Goal: Transaction & Acquisition: Purchase product/service

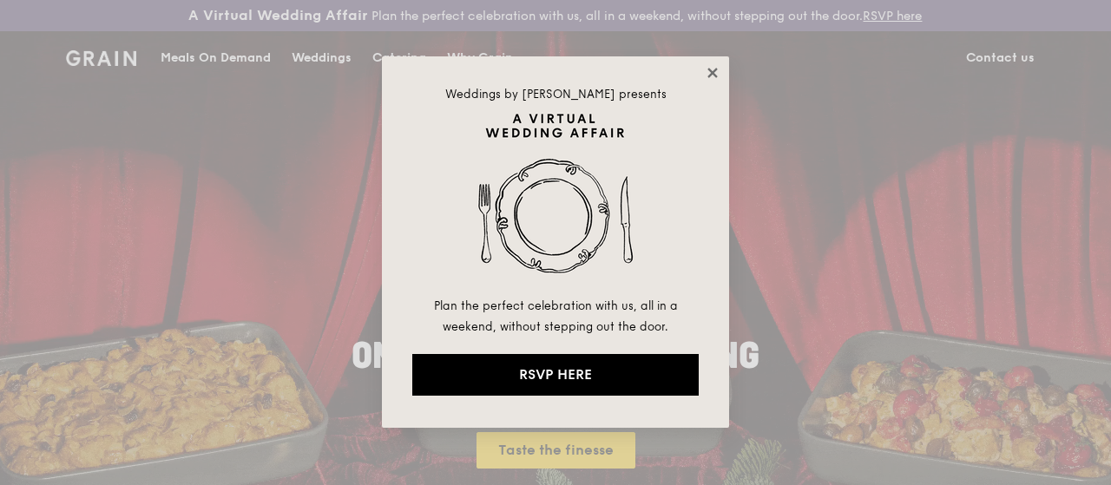
click at [720, 71] on icon at bounding box center [713, 73] width 16 height 16
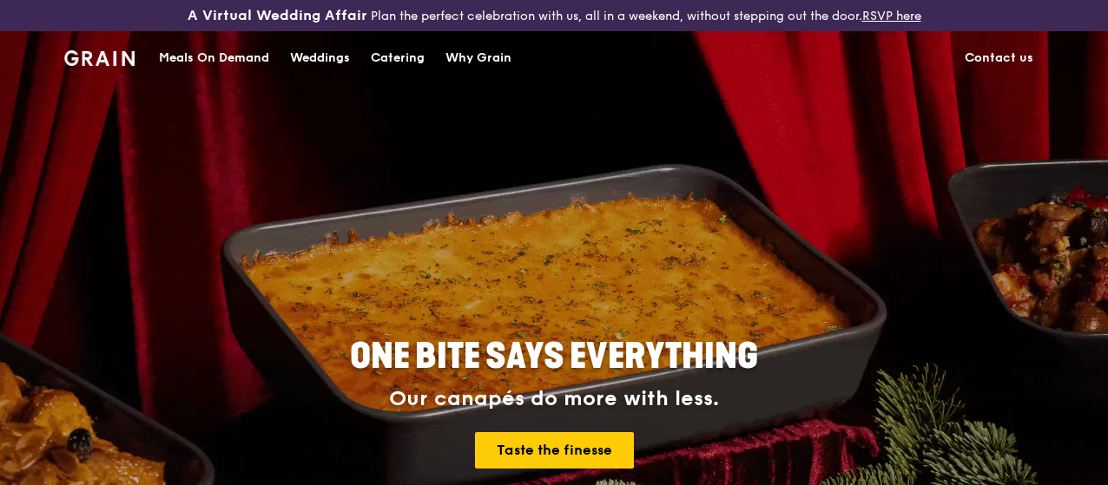
click at [247, 60] on div "Meals On Demand" at bounding box center [214, 58] width 110 height 52
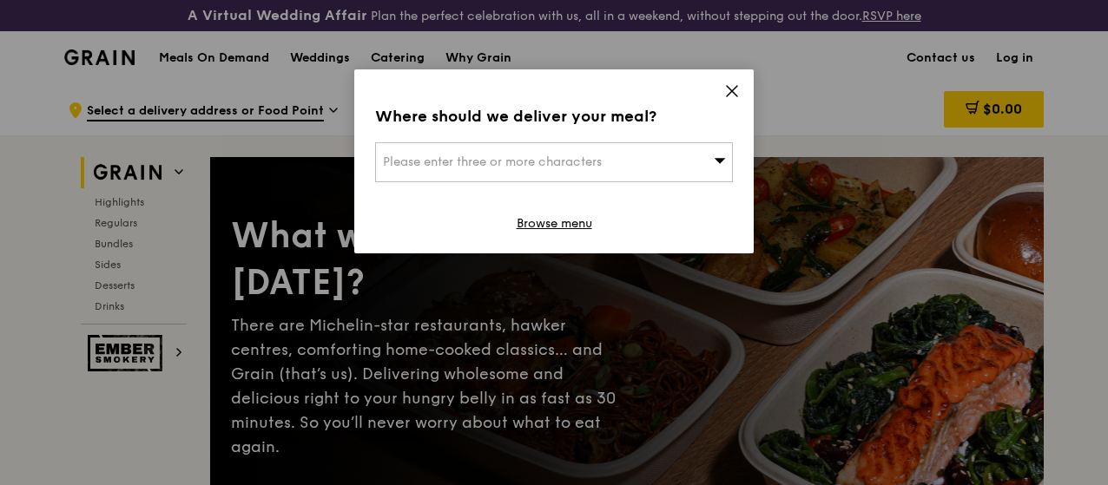
click at [592, 179] on div "Please enter three or more characters" at bounding box center [554, 162] width 358 height 40
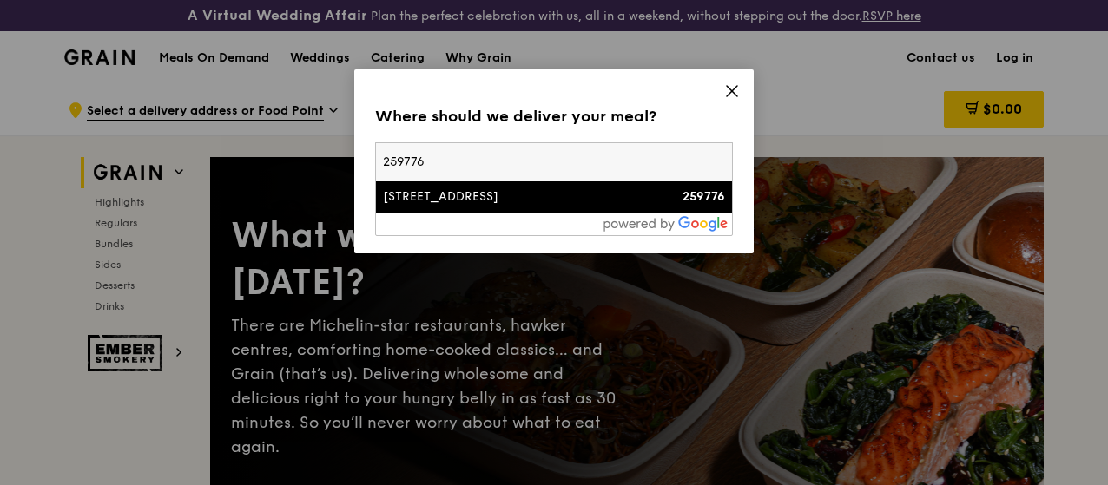
type input "259776"
click at [566, 194] on div "[STREET_ADDRESS]" at bounding box center [511, 196] width 257 height 17
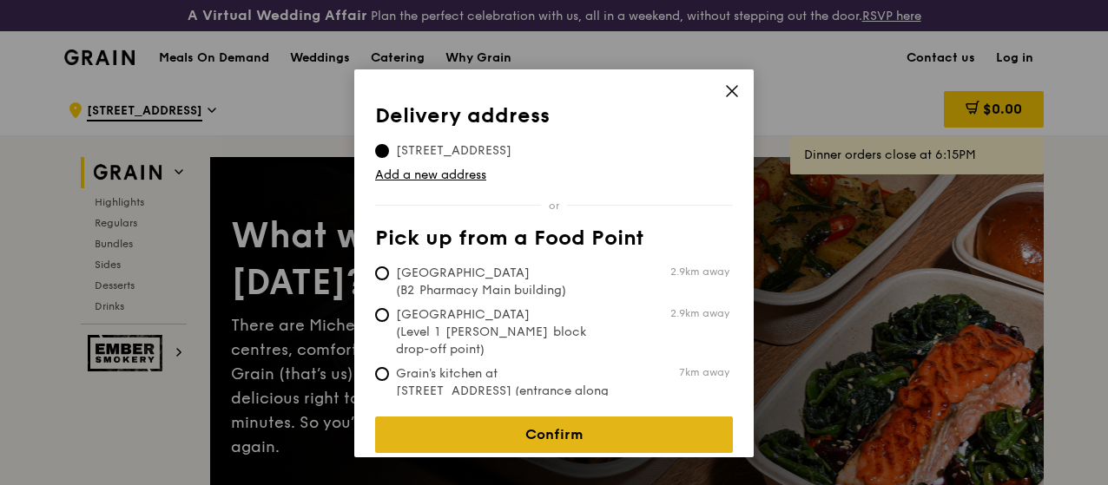
click at [560, 419] on link "Confirm" at bounding box center [554, 435] width 358 height 36
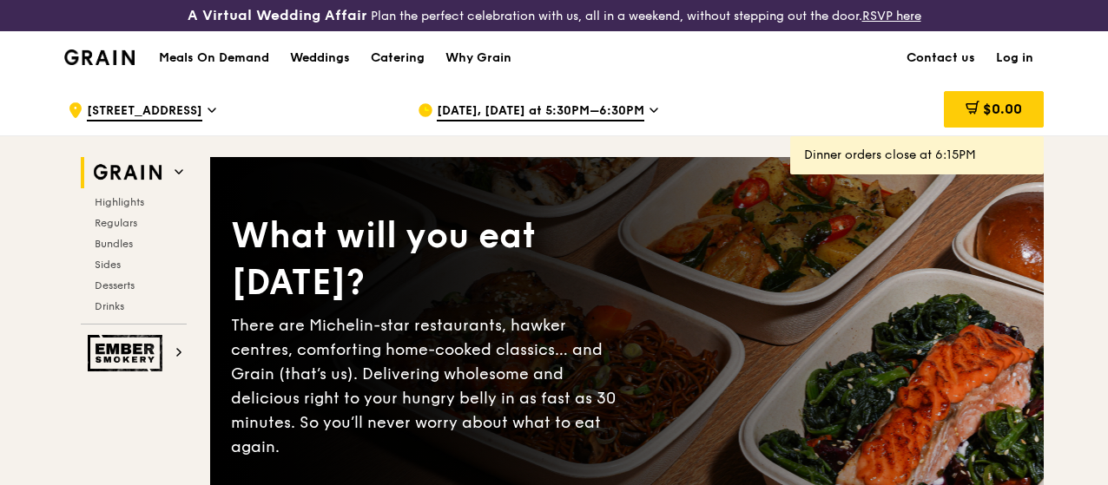
click at [597, 122] on span "[DATE], [DATE] at 5:30PM–6:30PM" at bounding box center [541, 111] width 208 height 19
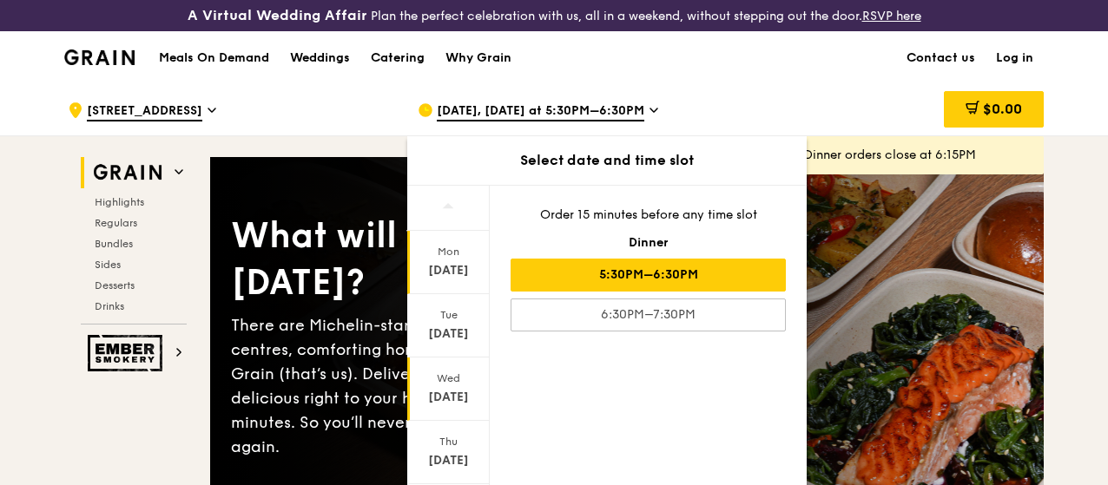
click at [446, 399] on div "[DATE]" at bounding box center [448, 389] width 82 height 63
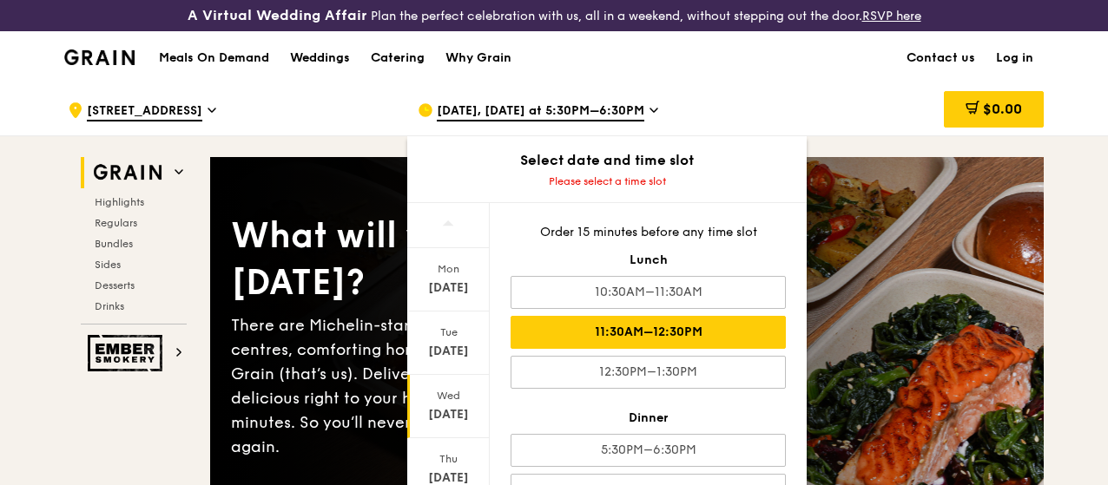
click at [682, 346] on div "11:30AM–12:30PM" at bounding box center [648, 332] width 275 height 33
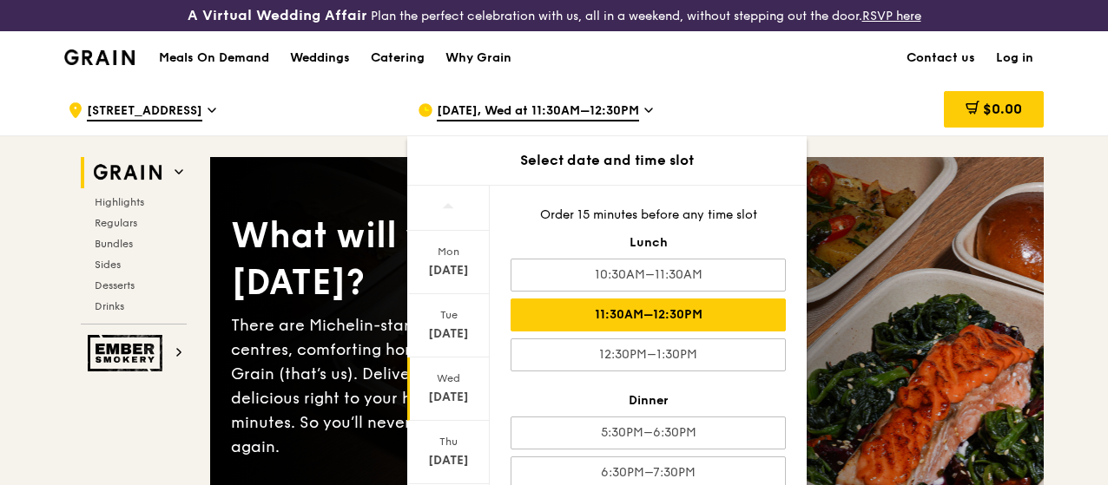
click at [853, 84] on div "Meals On Demand Weddings Catering Why Grain Contact us Log in" at bounding box center [553, 57] width 979 height 53
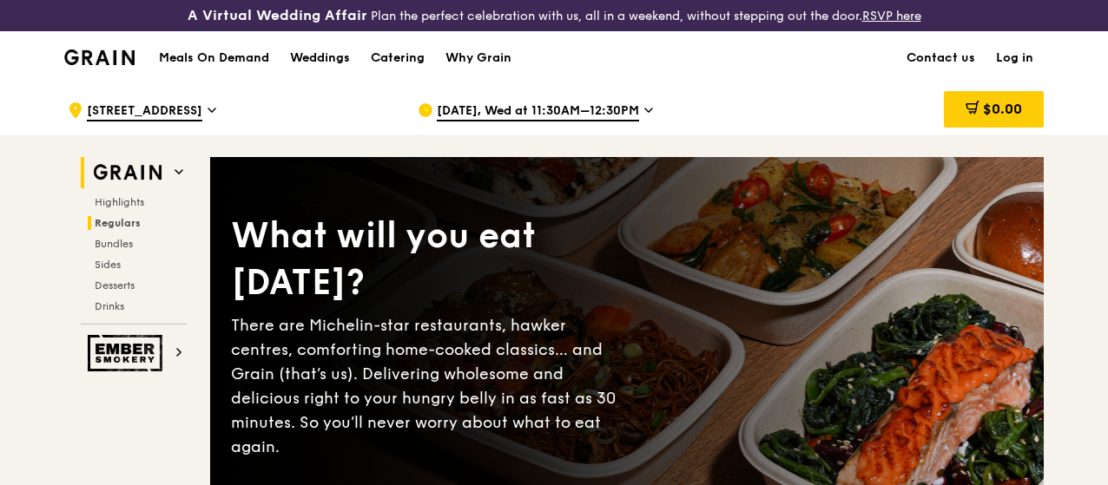
click at [121, 229] on span "Regulars" at bounding box center [118, 223] width 46 height 12
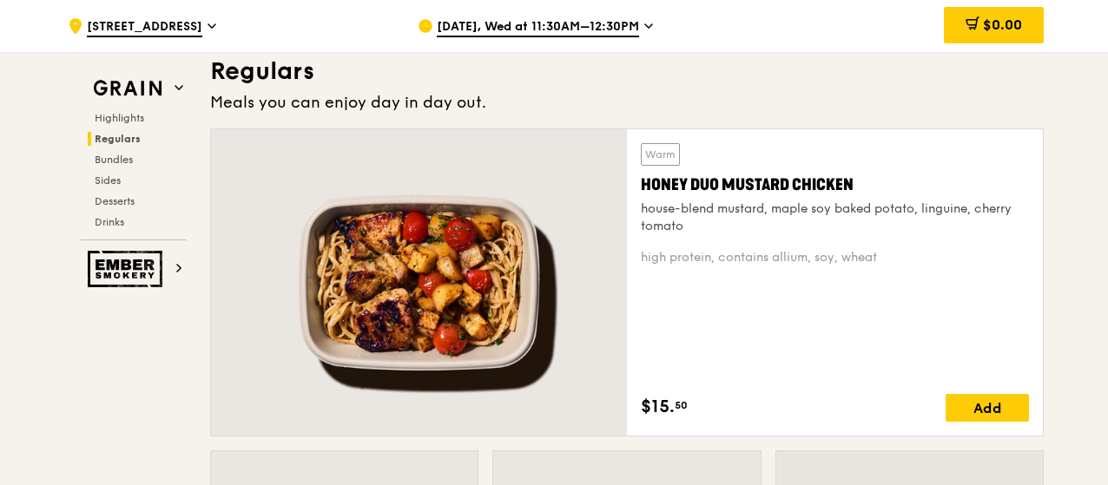
scroll to position [1204, 0]
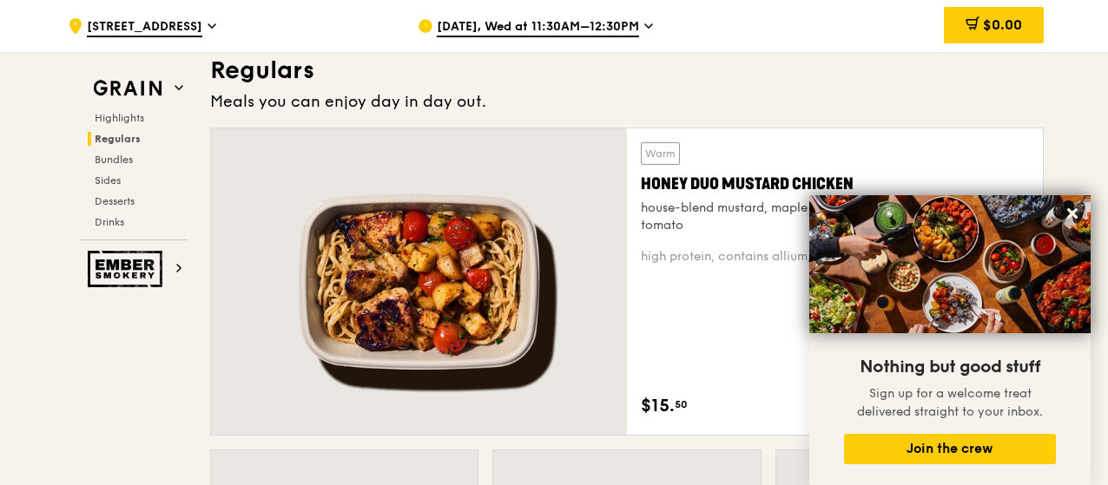
click at [818, 114] on div "Meals you can enjoy day in day out." at bounding box center [626, 101] width 833 height 24
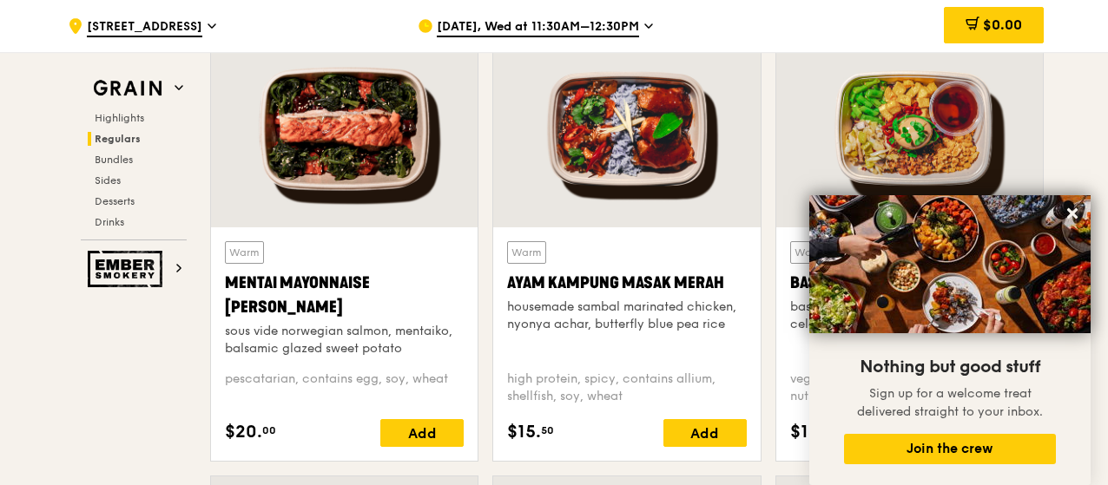
scroll to position [1656, 0]
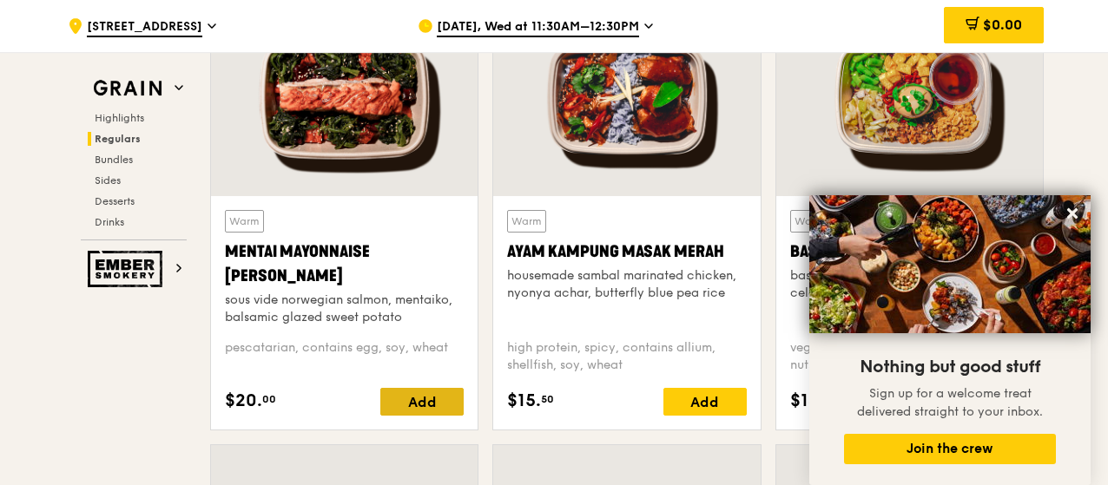
click at [443, 416] on div "Add" at bounding box center [421, 402] width 83 height 28
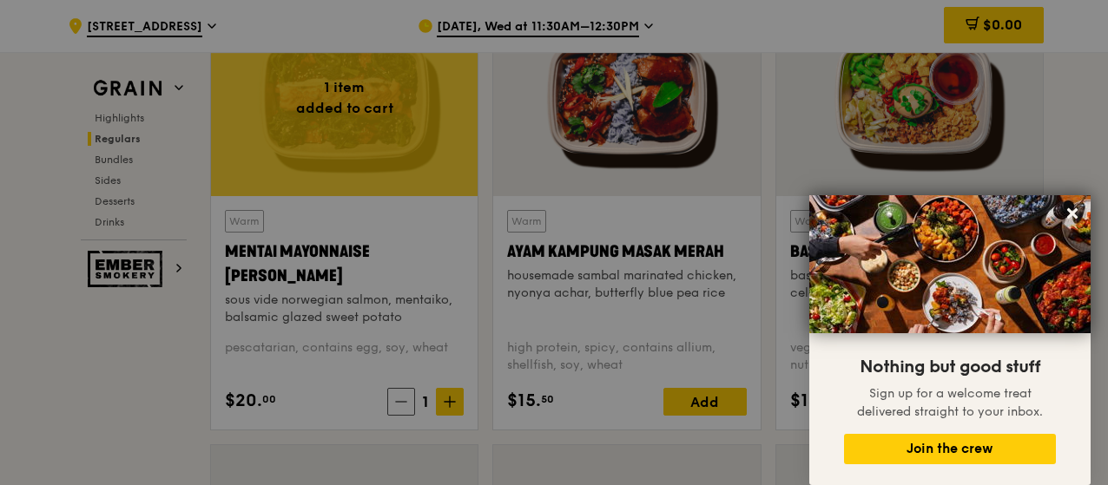
click at [442, 416] on div at bounding box center [554, 242] width 1108 height 485
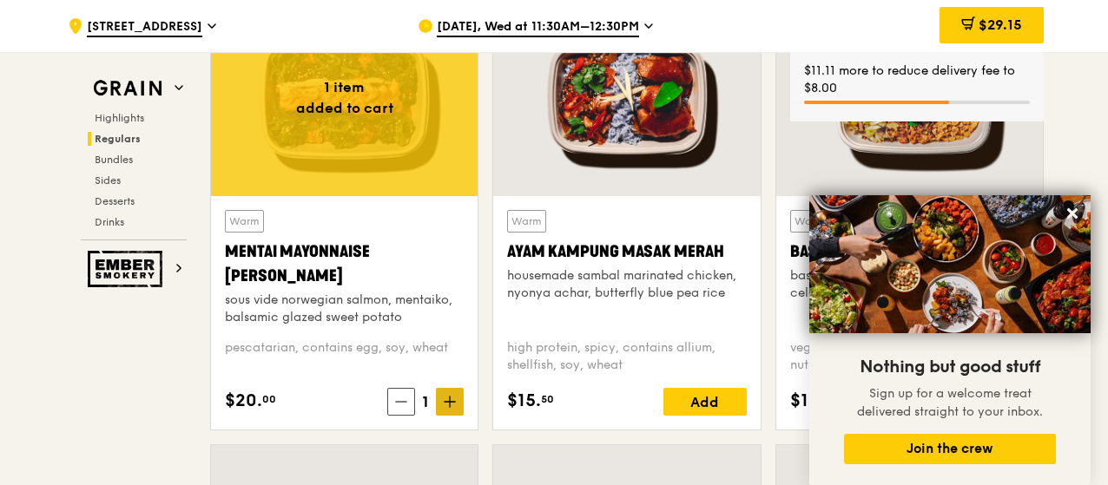
click at [450, 408] on icon at bounding box center [450, 402] width 12 height 12
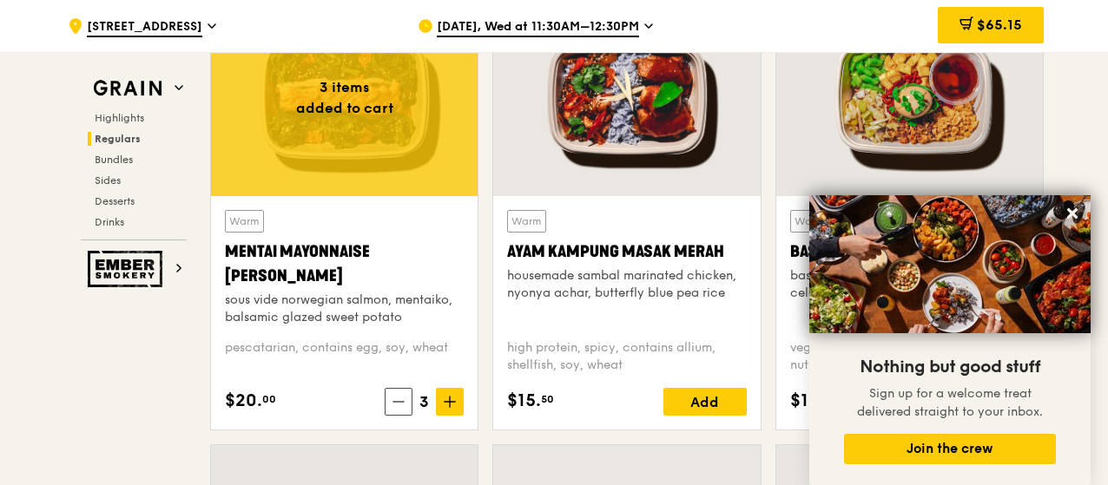
click at [1046, 147] on div "Warm Basil Thunder Tea [PERSON_NAME] scented multigrain rice, braised celery mu…" at bounding box center [909, 221] width 282 height 446
click at [1077, 218] on icon at bounding box center [1072, 213] width 10 height 10
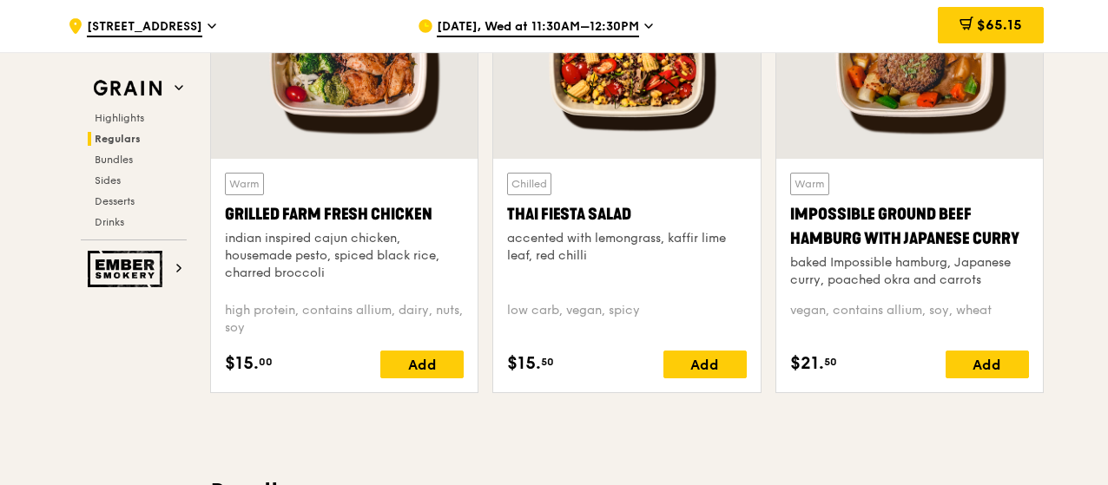
scroll to position [2142, 0]
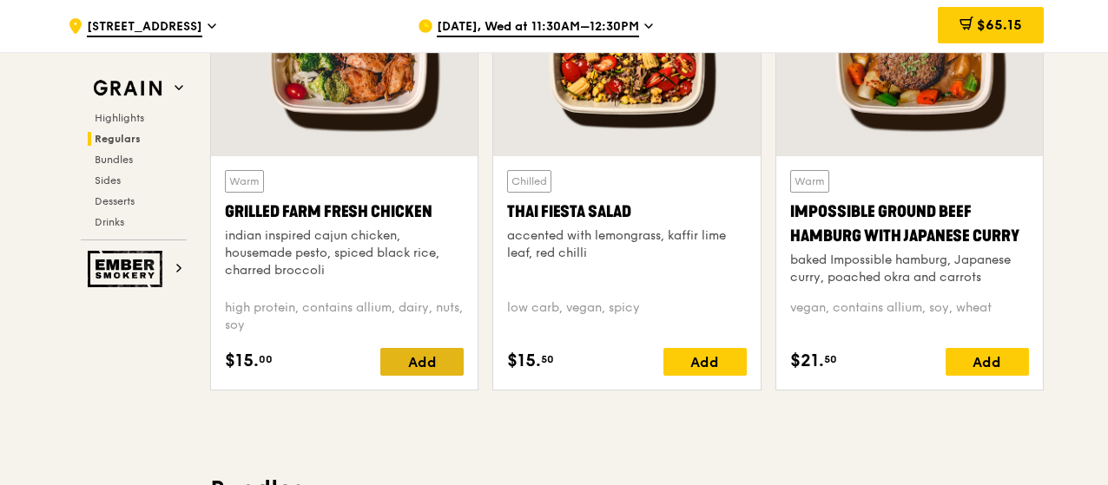
click at [429, 369] on div "Add" at bounding box center [421, 362] width 83 height 28
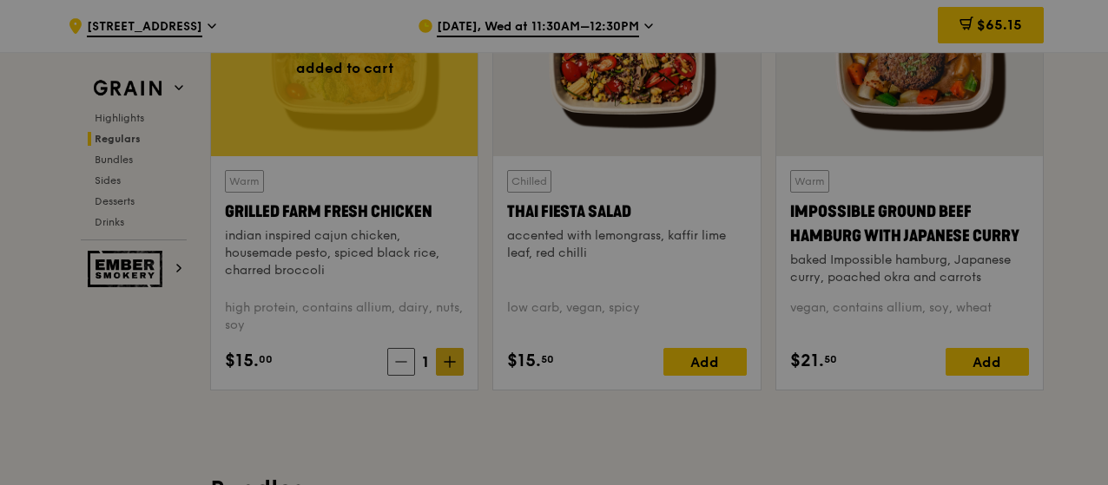
click at [460, 374] on div at bounding box center [554, 242] width 1108 height 485
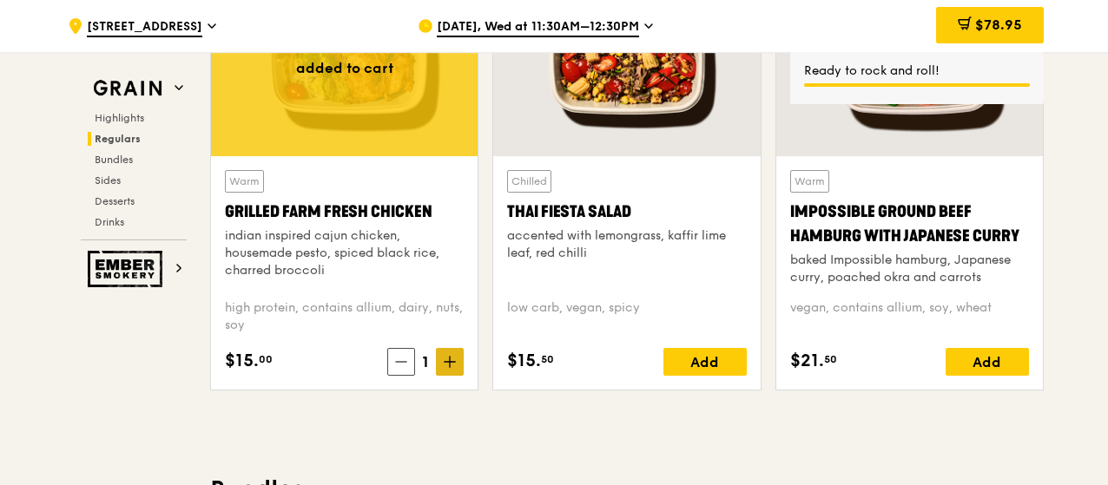
click at [455, 376] on span at bounding box center [450, 362] width 28 height 28
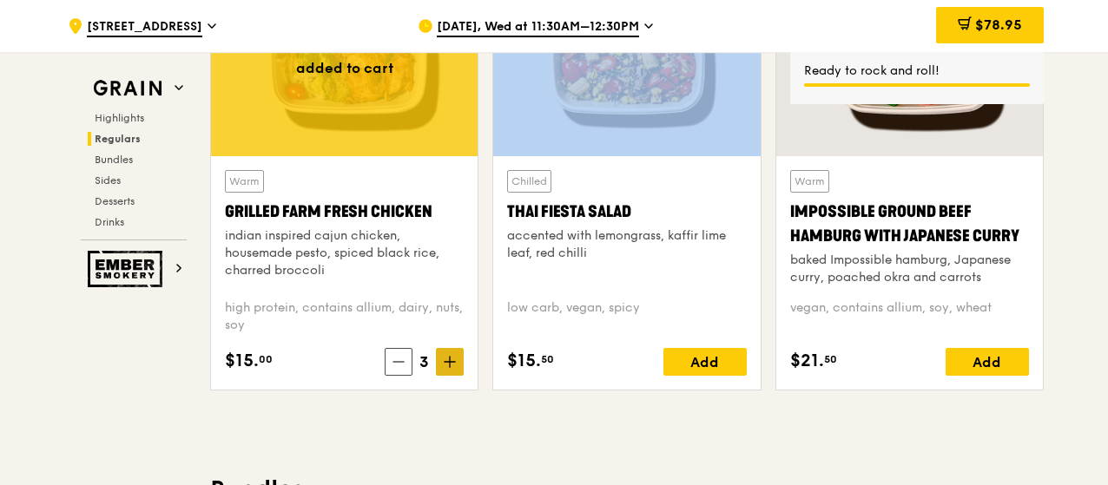
click at [455, 376] on span at bounding box center [450, 362] width 28 height 28
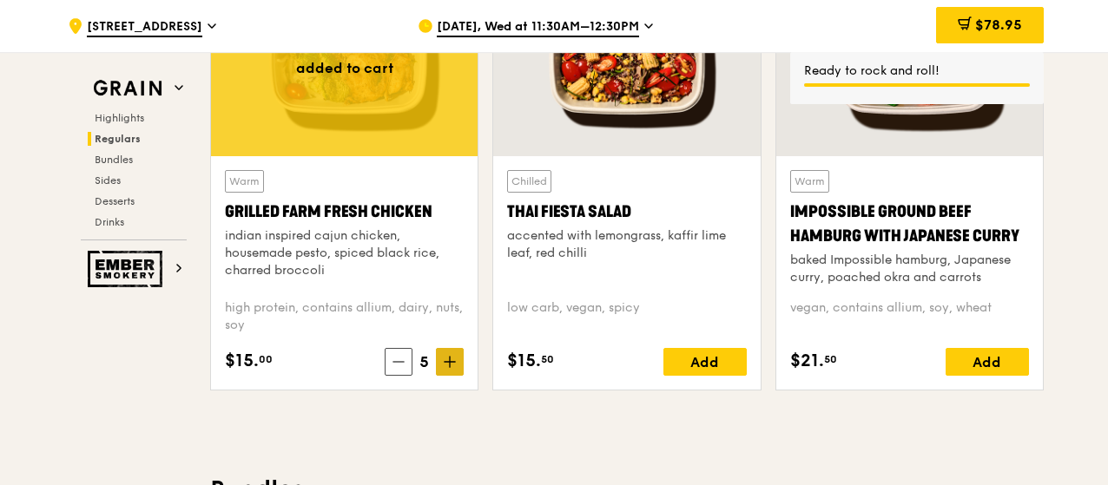
click at [455, 376] on span at bounding box center [450, 362] width 28 height 28
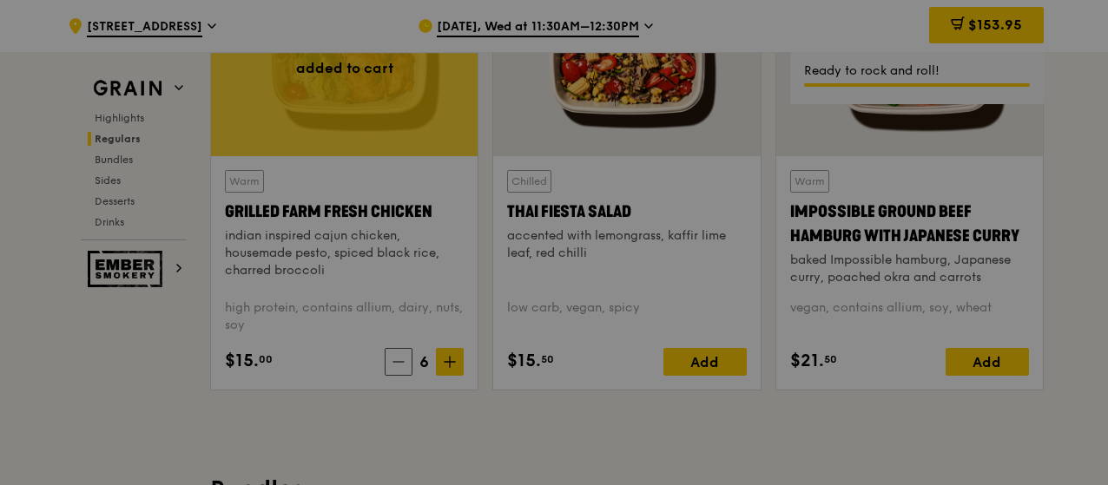
type input "6"
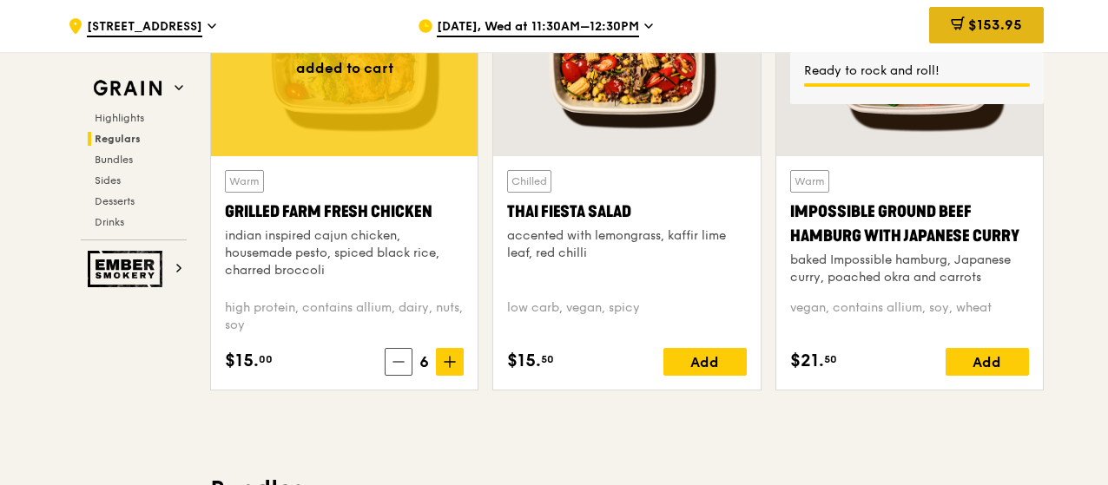
click at [985, 25] on span "$153.95" at bounding box center [995, 24] width 54 height 16
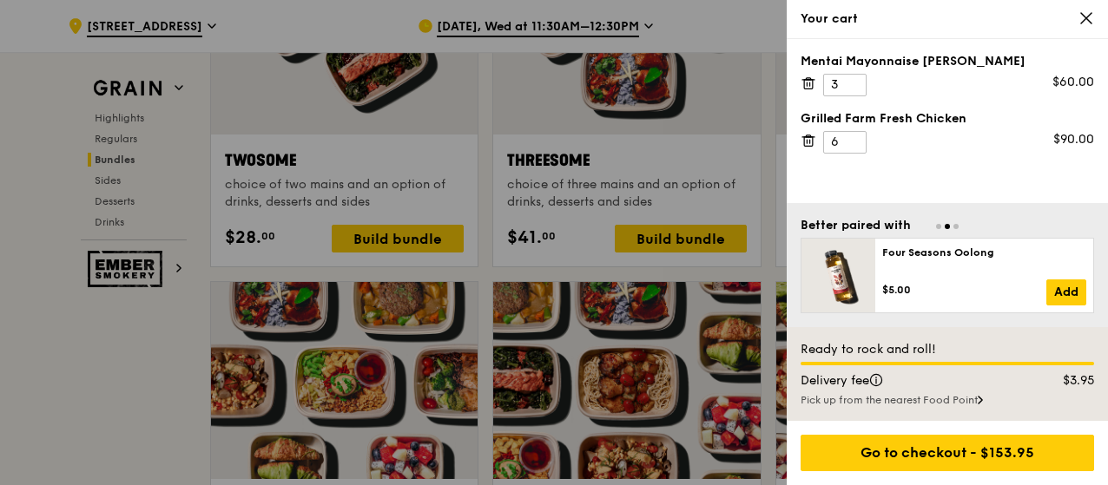
scroll to position [2770, 0]
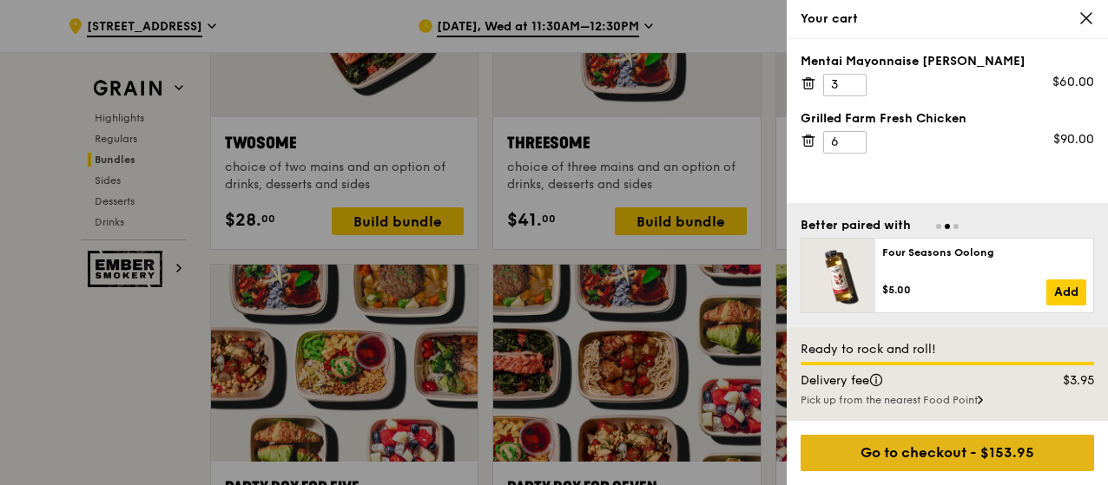
click at [953, 452] on div "Go to checkout - $153.95" at bounding box center [946, 453] width 293 height 36
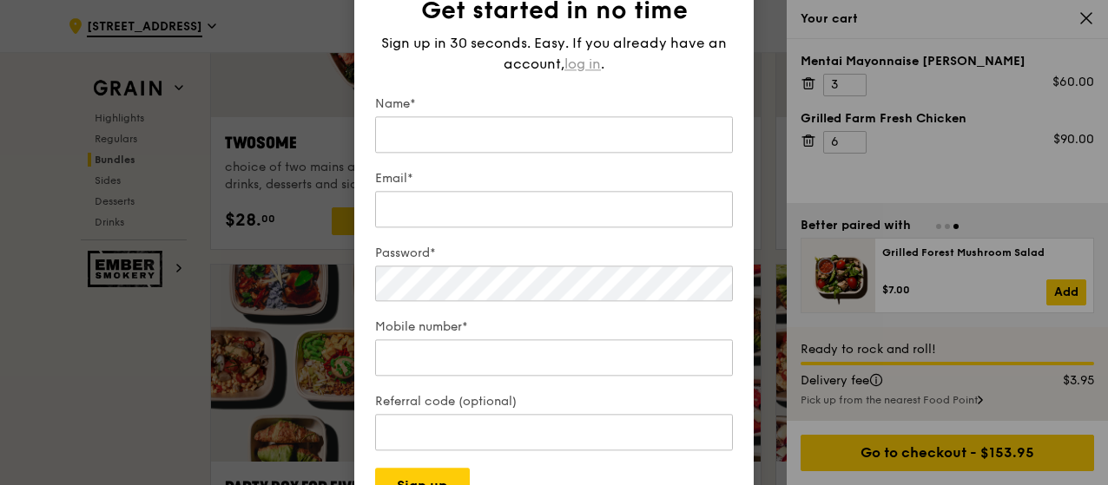
click at [595, 58] on span "log in" at bounding box center [582, 64] width 36 height 21
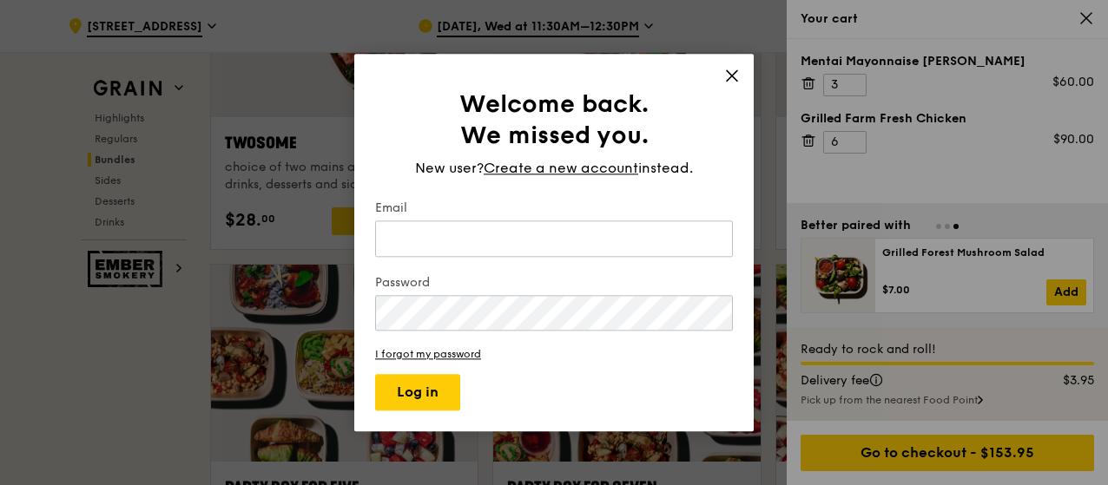
type input "[EMAIL_ADDRESS][DOMAIN_NAME]"
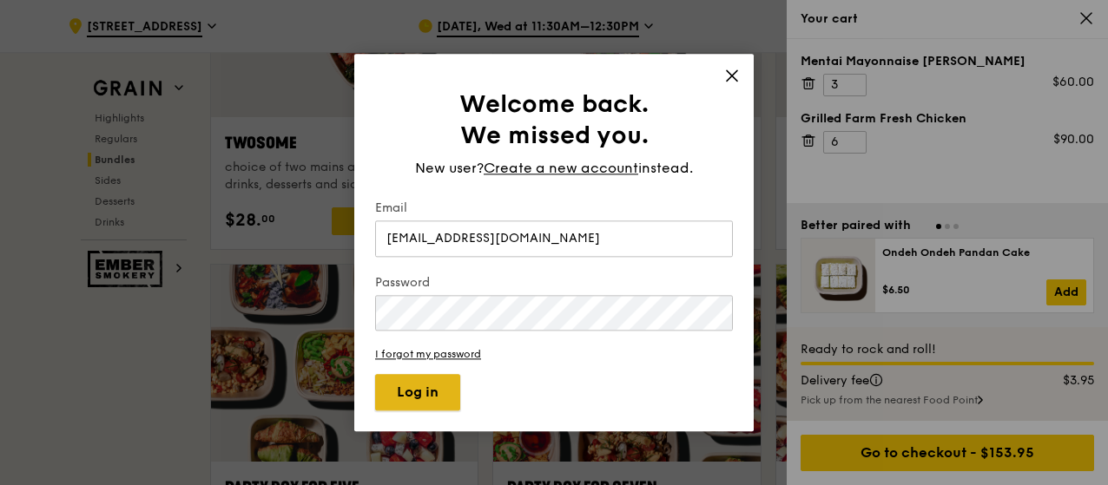
click at [399, 403] on button "Log in" at bounding box center [417, 392] width 85 height 36
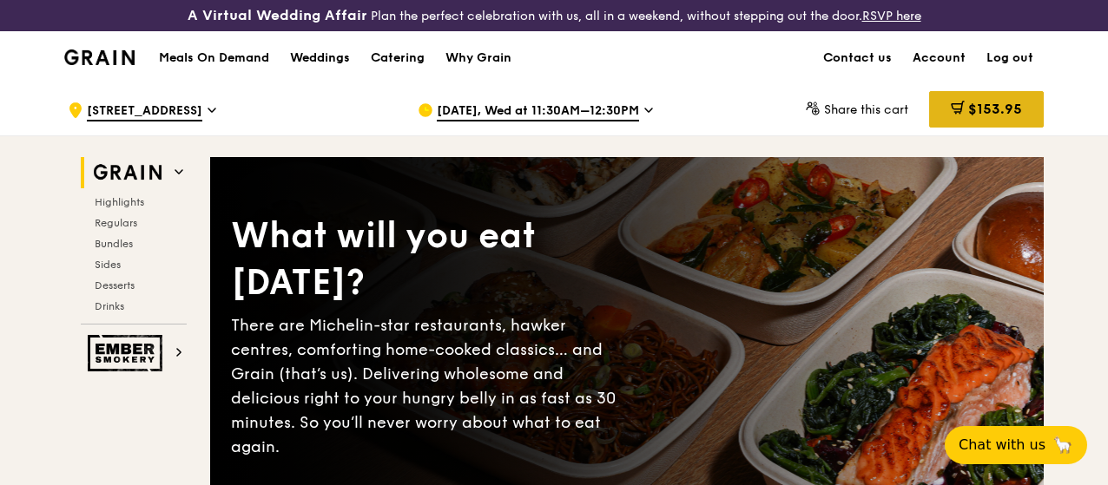
click at [1018, 117] on span "$153.95" at bounding box center [995, 109] width 54 height 16
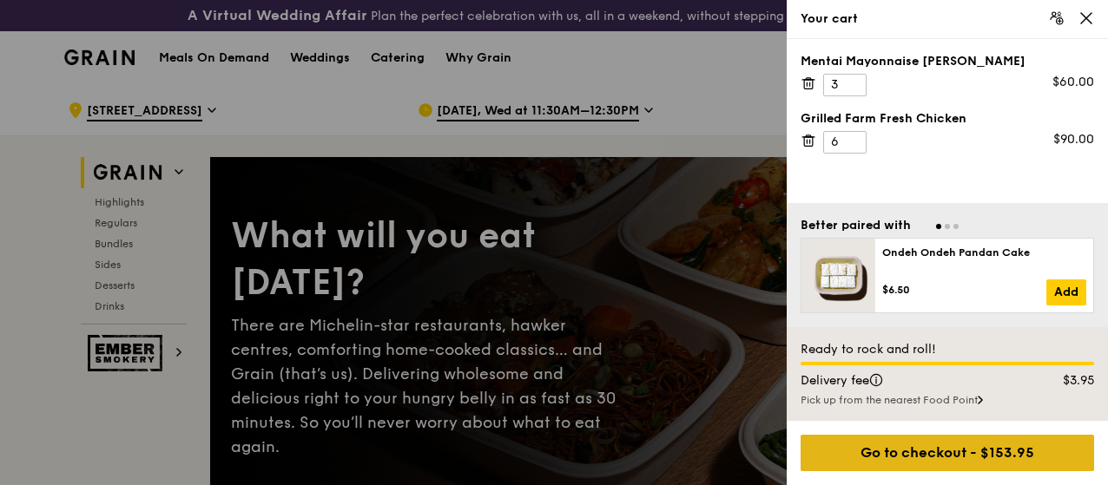
click at [974, 450] on div "Go to checkout - $153.95" at bounding box center [946, 453] width 293 height 36
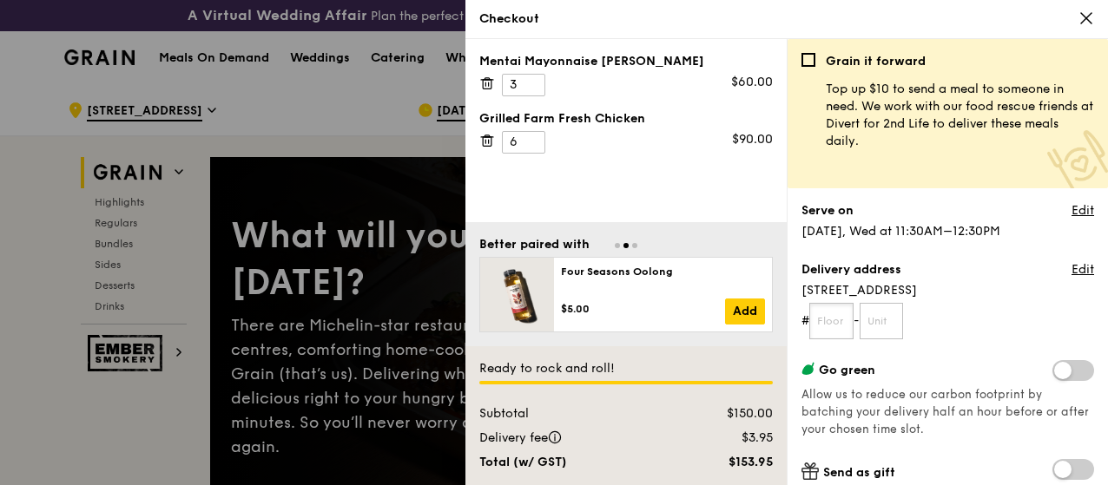
click at [845, 317] on input "text" at bounding box center [831, 321] width 44 height 36
type input "02"
click at [896, 324] on input "text" at bounding box center [882, 321] width 44 height 36
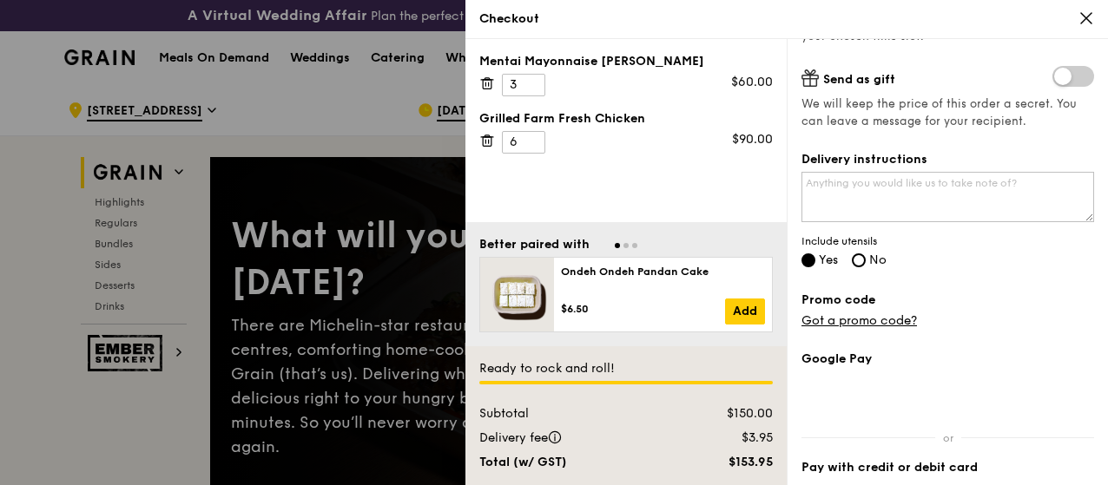
scroll to position [395, 0]
type input "01"
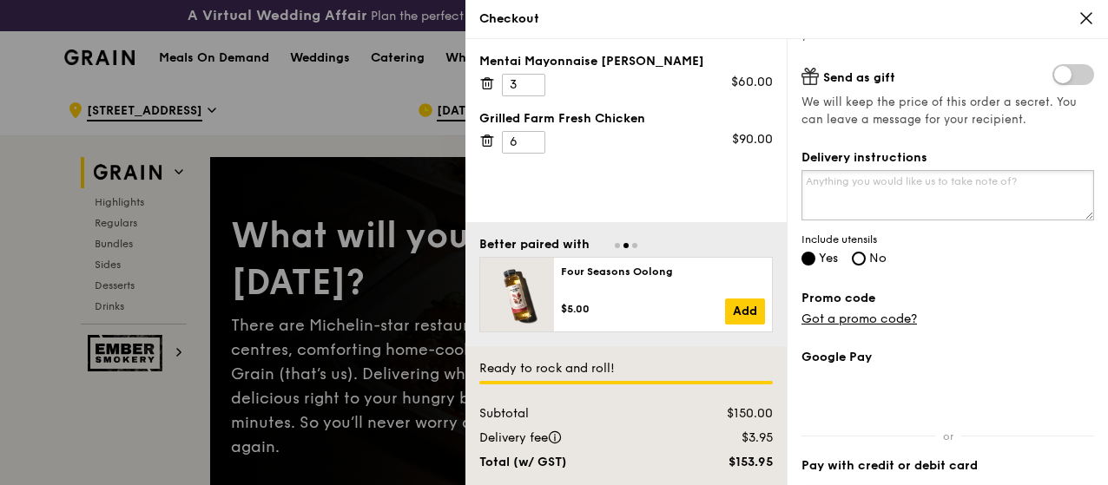
click at [971, 195] on textarea "Delivery instructions" at bounding box center [947, 195] width 293 height 50
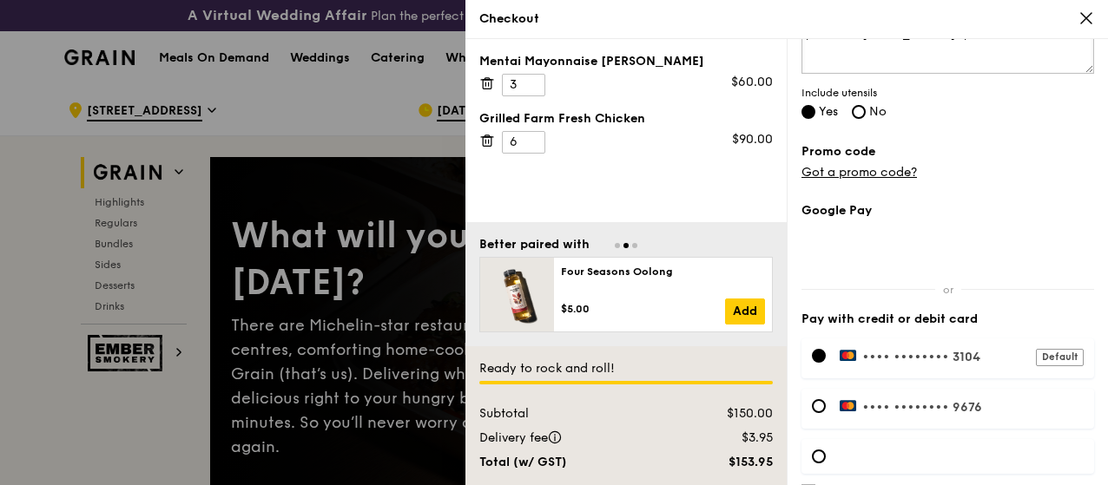
scroll to position [613, 0]
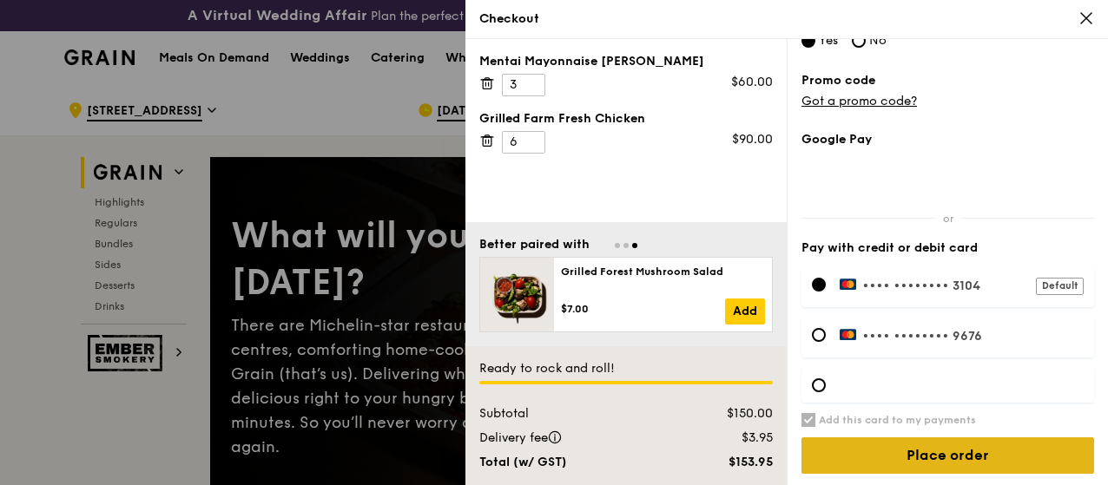
type textarea "please call 88856349 upon arrival"
click at [941, 463] on input "Place order" at bounding box center [947, 456] width 293 height 36
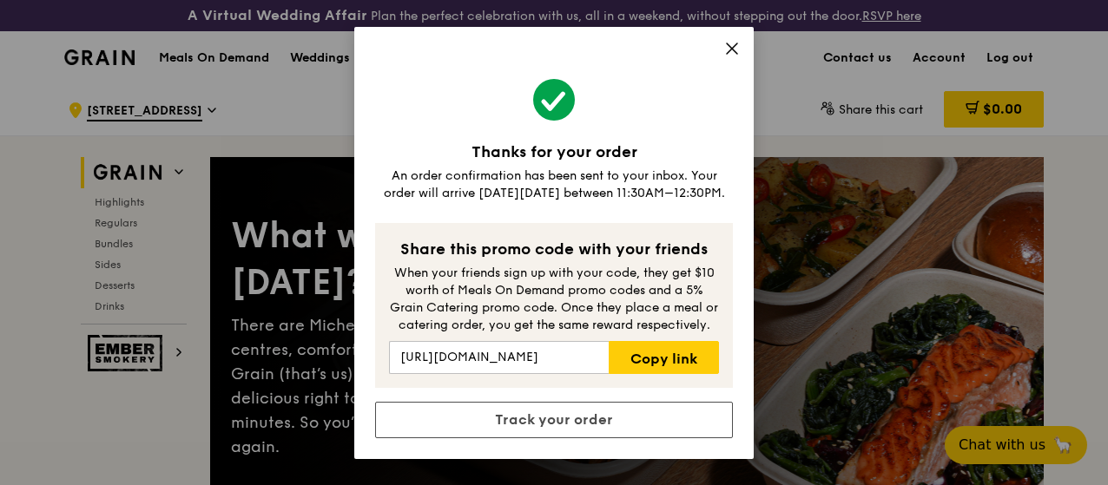
click at [733, 56] on icon at bounding box center [732, 49] width 16 height 16
